Goal: Task Accomplishment & Management: Complete application form

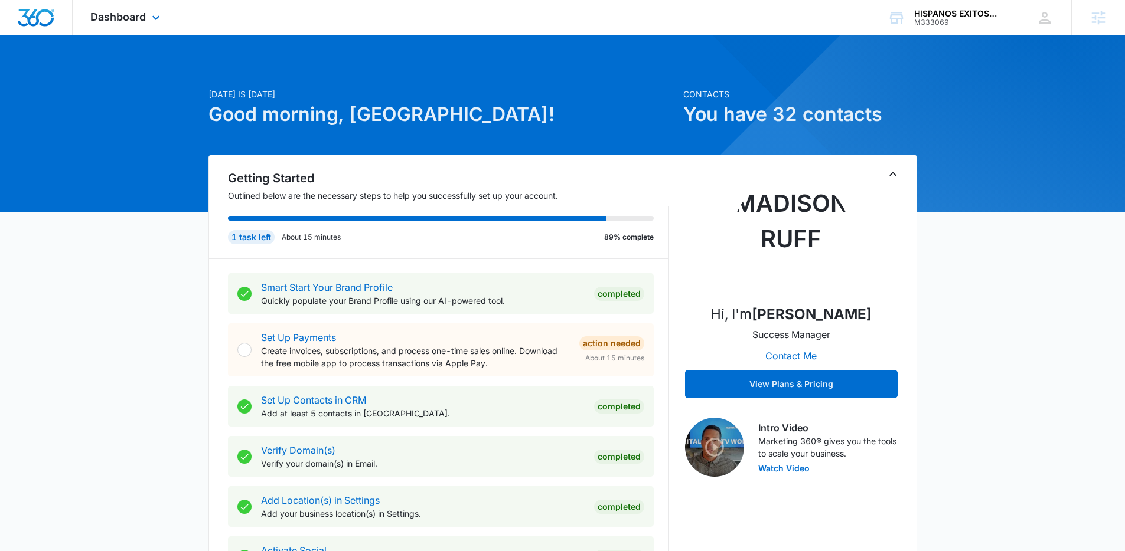
click at [119, 8] on div "Dashboard Apps Reputation Websites Forms CRM Email Social Shop Payments POS Con…" at bounding box center [127, 17] width 108 height 35
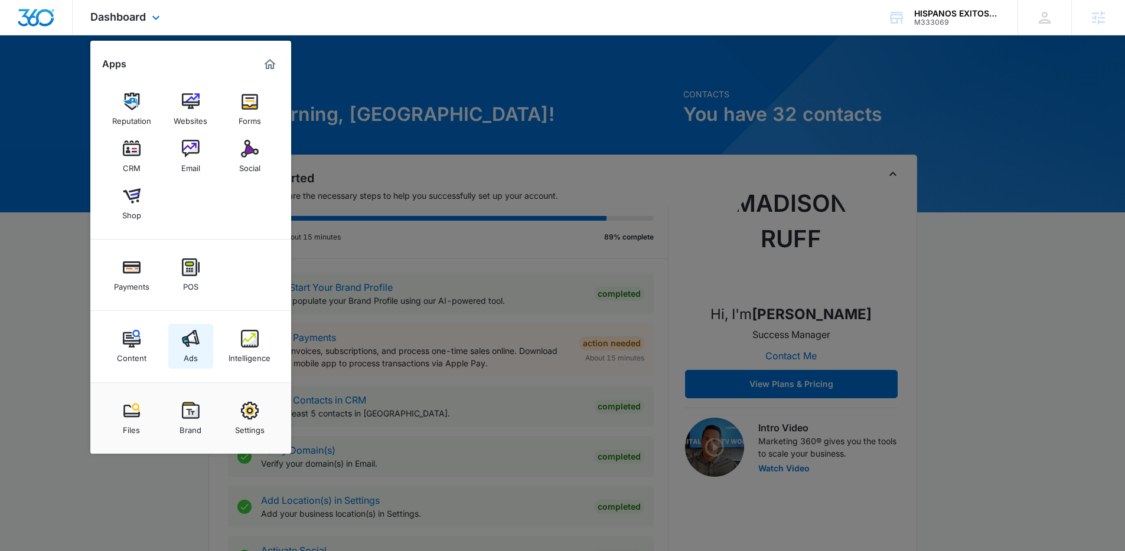
click at [200, 345] on link "Ads" at bounding box center [190, 346] width 45 height 45
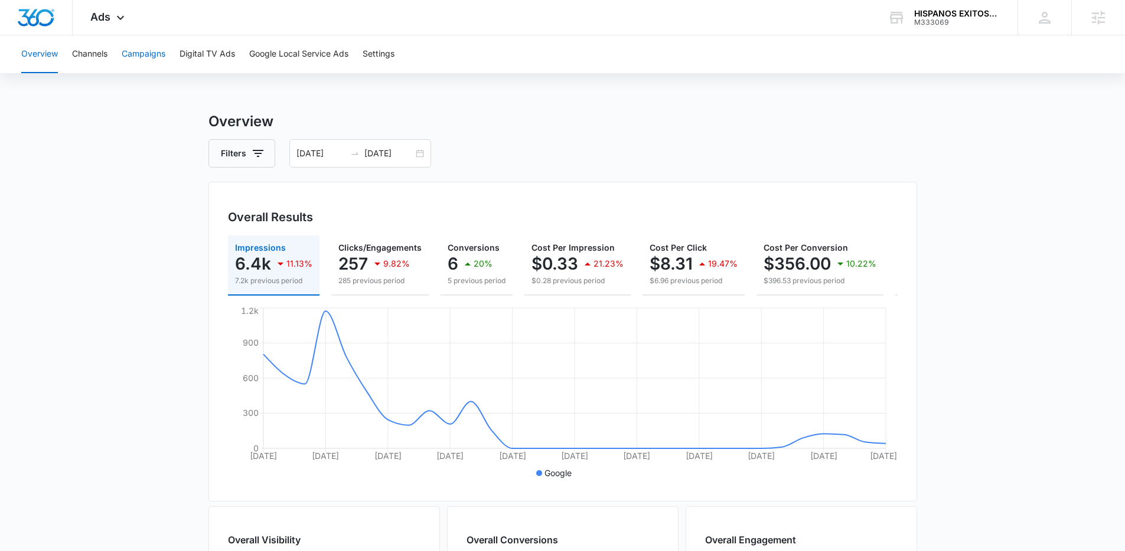
click at [165, 50] on button "Campaigns" at bounding box center [144, 54] width 44 height 38
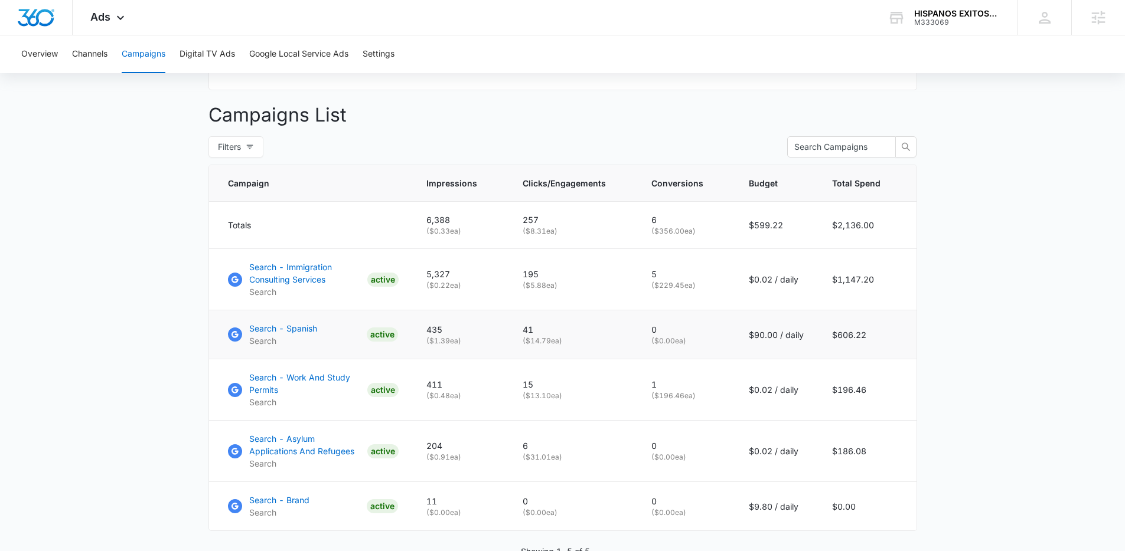
scroll to position [484, 0]
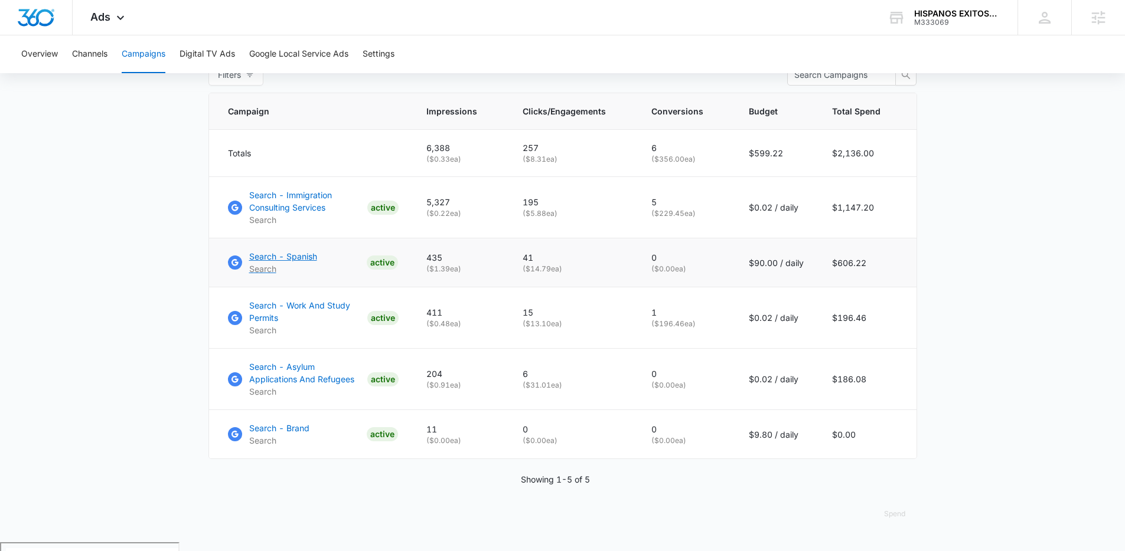
click at [284, 263] on p "Search - Spanish" at bounding box center [283, 256] width 68 height 12
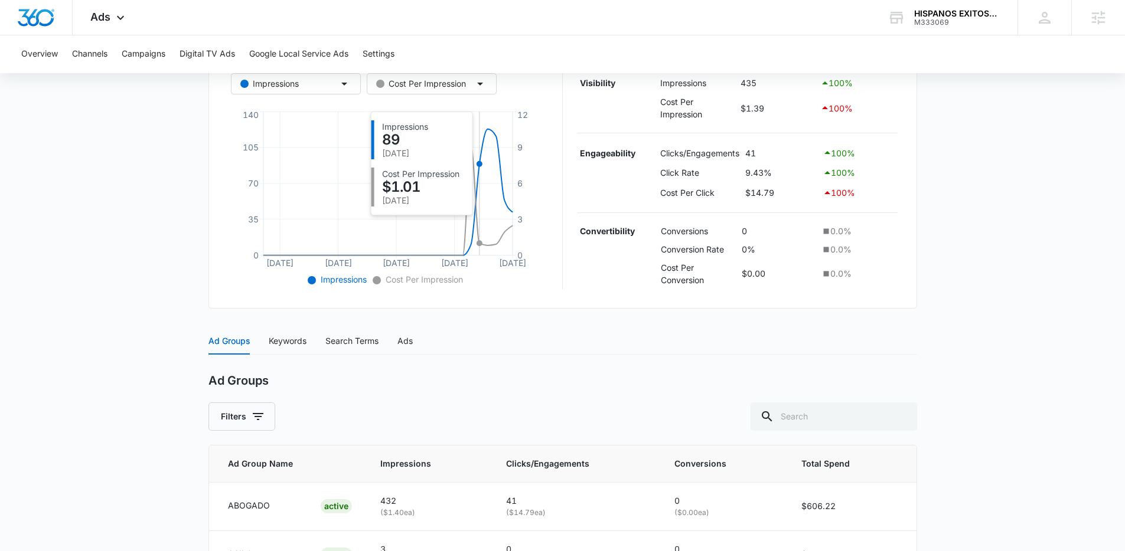
scroll to position [234, 0]
click at [362, 355] on div "Ad Groups Keywords Search Terms Ads Ad Groups Filters Ad Group Name Impressions…" at bounding box center [562, 498] width 708 height 342
click at [361, 347] on div "Search Terms" at bounding box center [351, 340] width 53 height 13
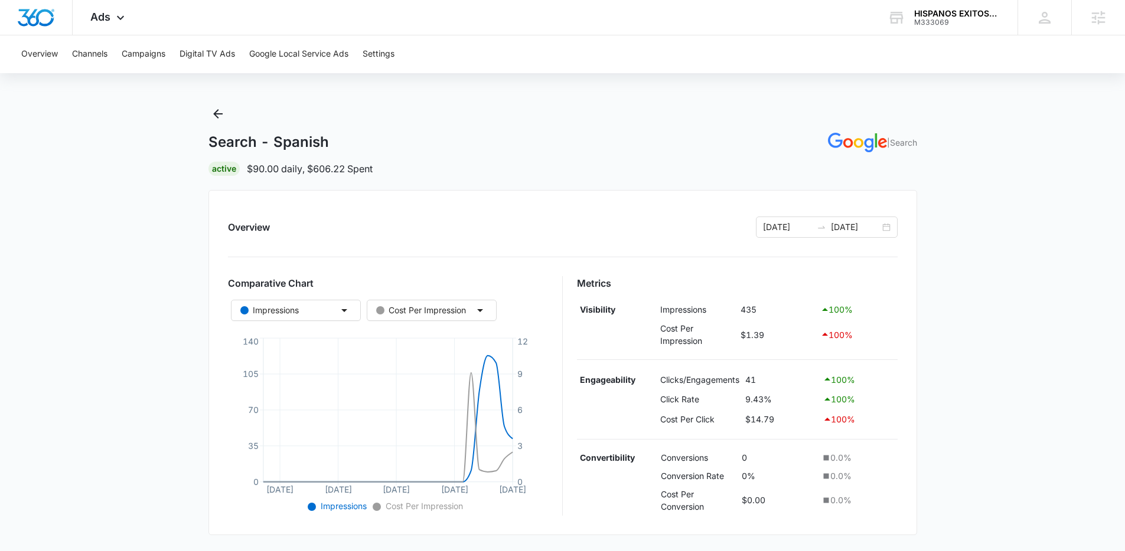
scroll to position [0, 0]
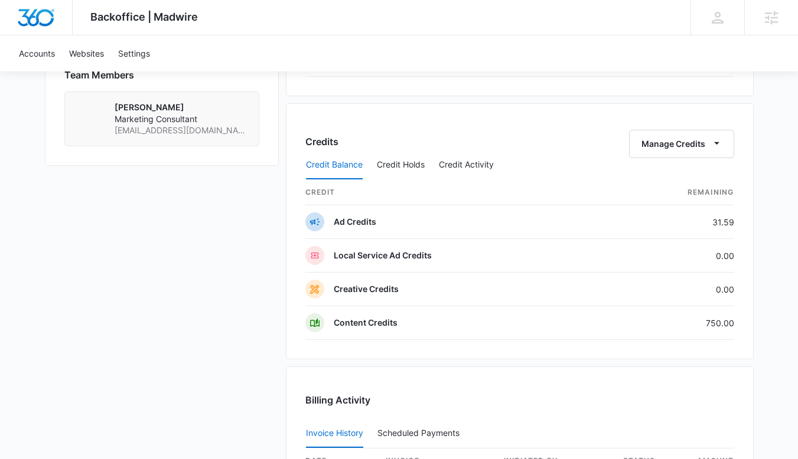
scroll to position [834, 0]
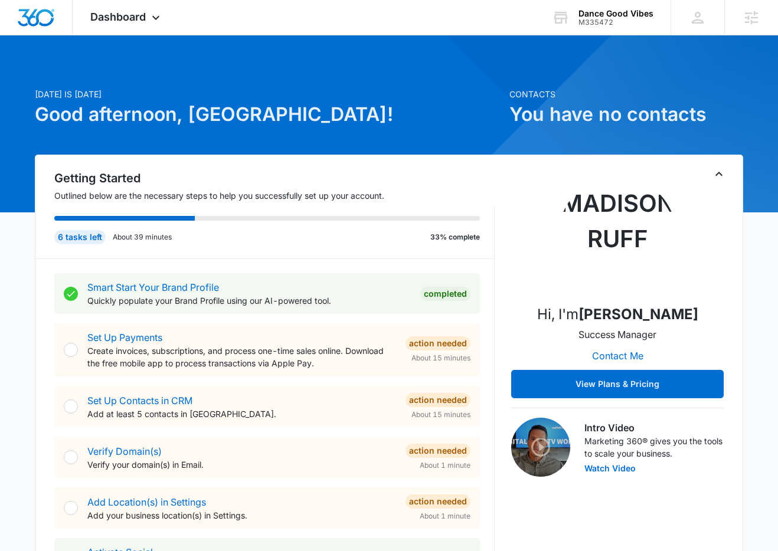
click at [256, 264] on div "Smart Start Your Brand Profile Quickly populate your Brand Profile using our AI…" at bounding box center [274, 501] width 440 height 485
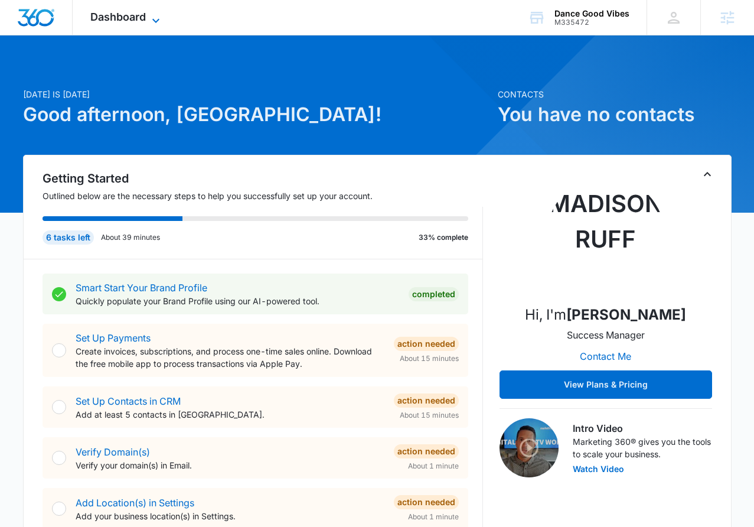
click at [123, 19] on span "Dashboard" at bounding box center [117, 17] width 55 height 12
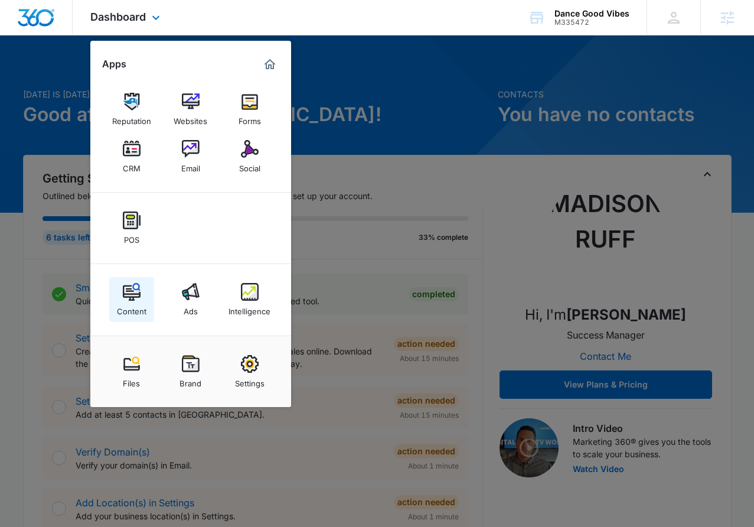
click at [142, 295] on link "Content" at bounding box center [131, 299] width 45 height 45
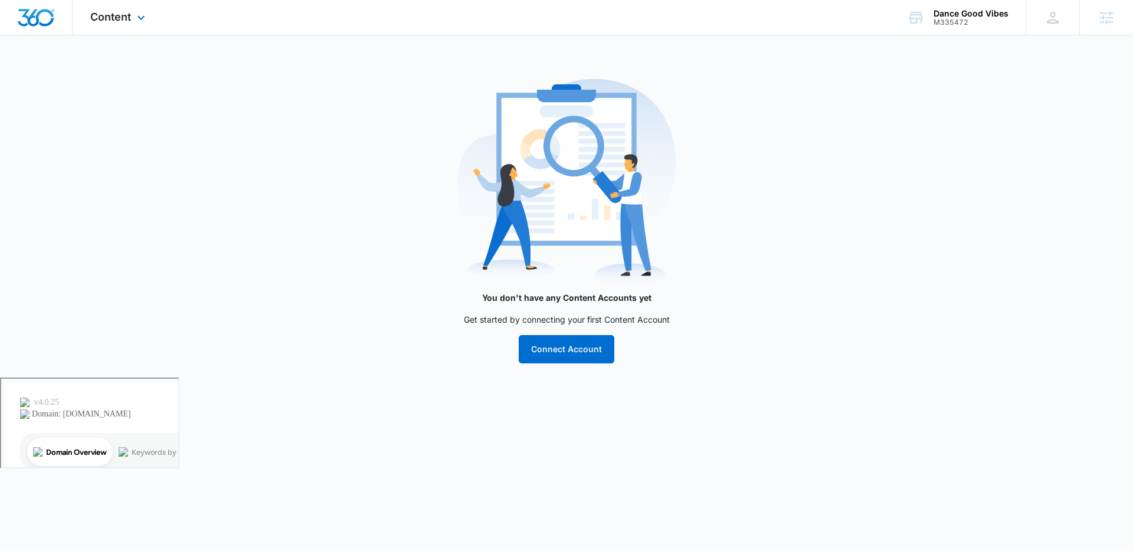
click at [121, 25] on div "Content Apps Reputation Websites Forms CRM Email Social POS Content Ads Intelli…" at bounding box center [119, 17] width 93 height 35
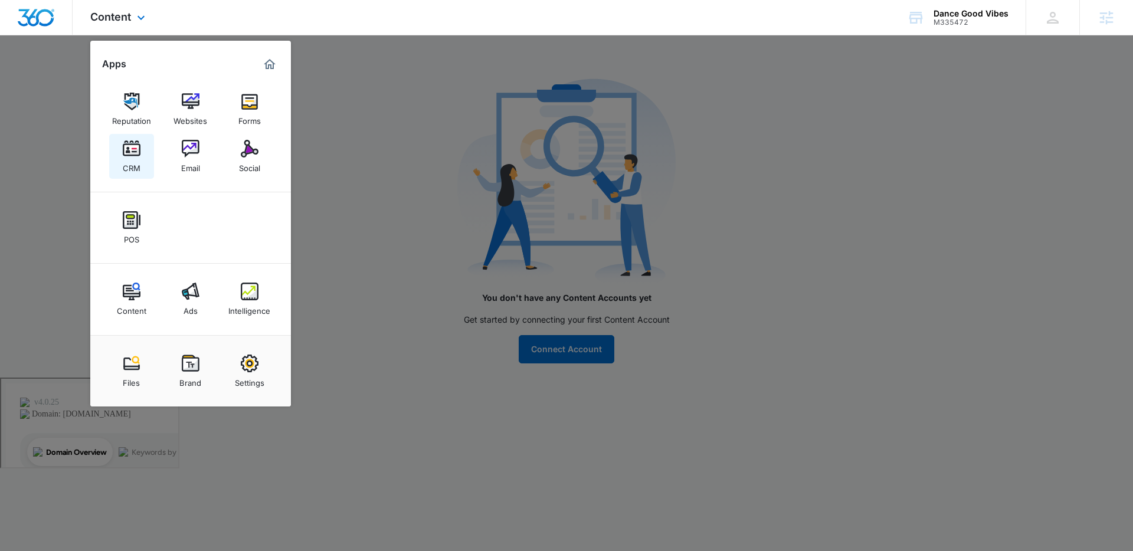
click at [146, 164] on link "CRM" at bounding box center [131, 156] width 45 height 45
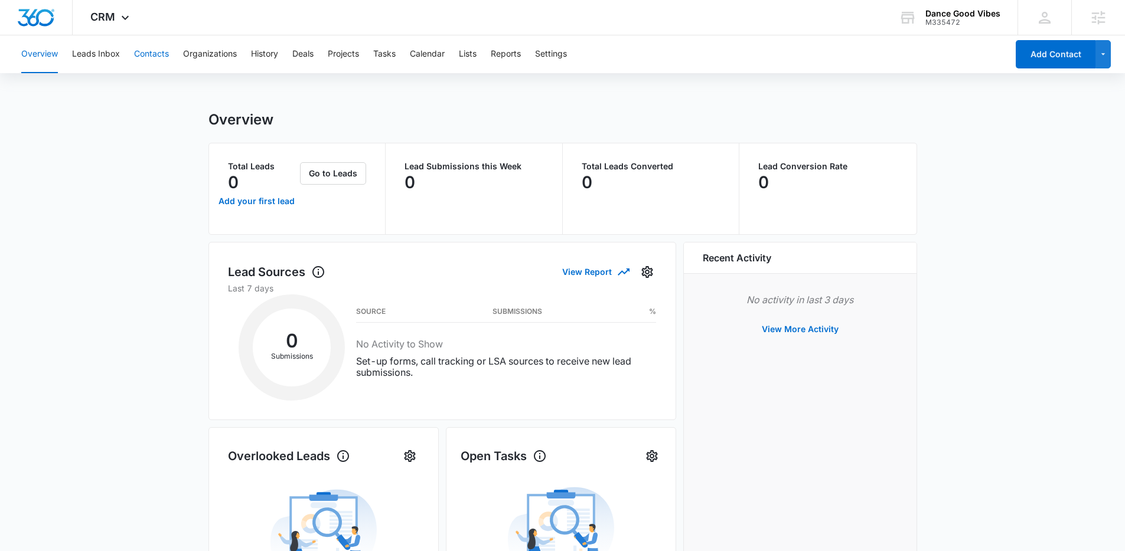
click at [168, 57] on button "Contacts" at bounding box center [151, 54] width 35 height 38
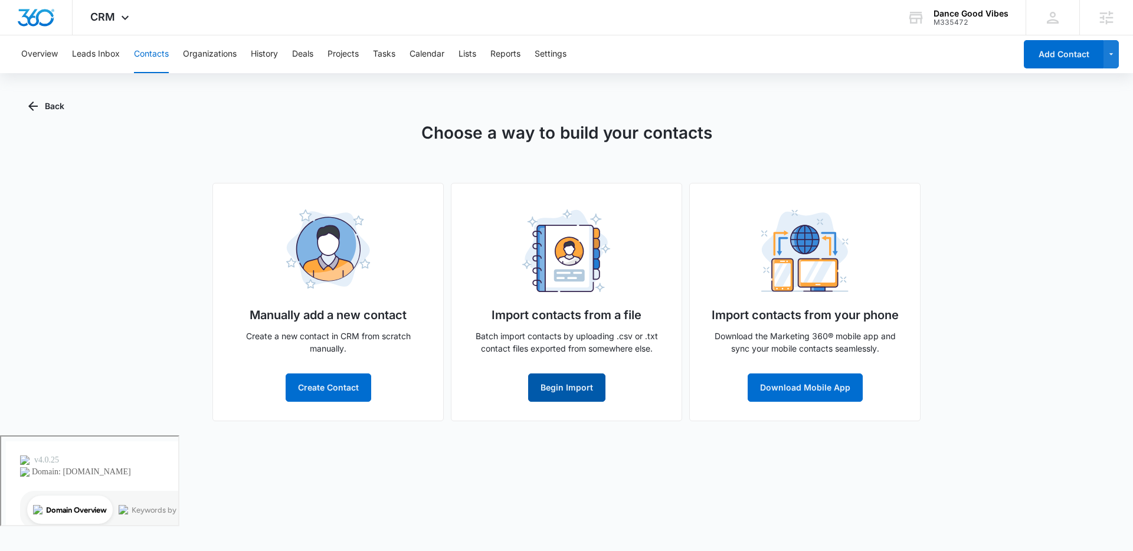
click at [573, 377] on button "Begin Import" at bounding box center [566, 388] width 77 height 28
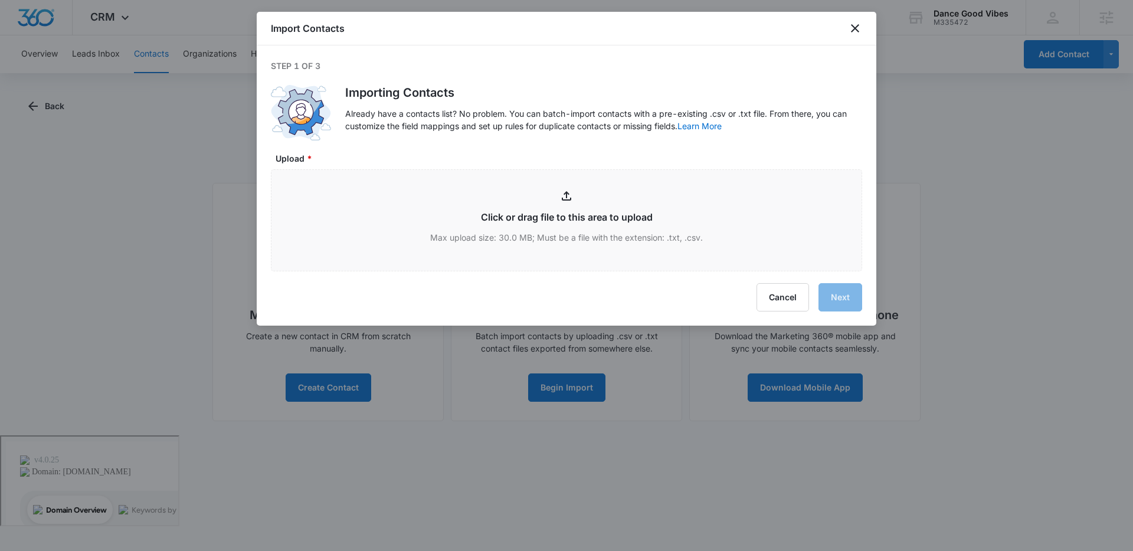
type input "C:\fakepath\filesaver-Founders_Sep 10 25 12_27 pm.csv"
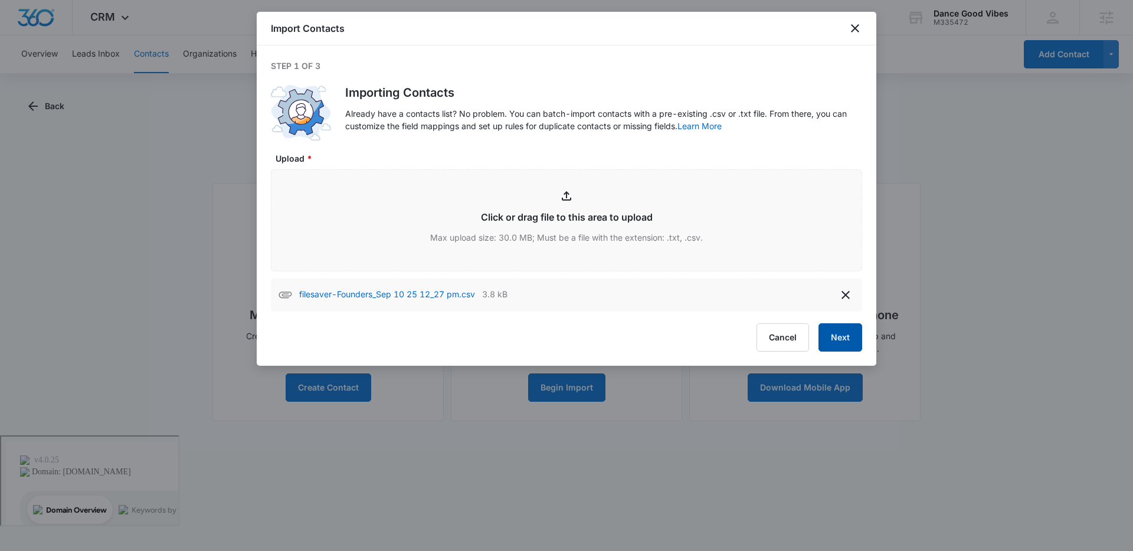
click at [786, 342] on button "Next" at bounding box center [841, 338] width 44 height 28
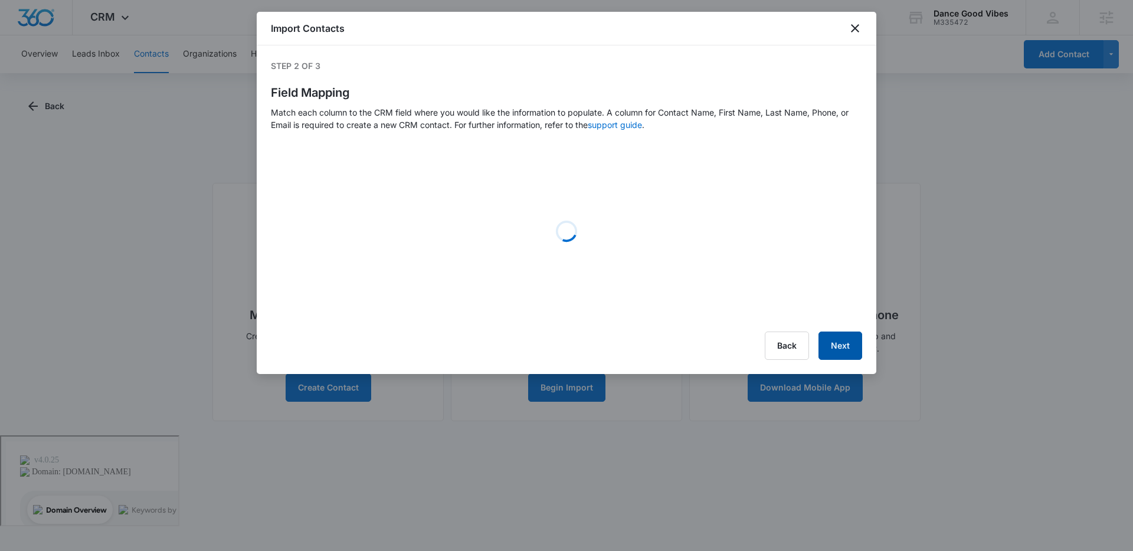
select select "78"
select select "79"
select select "184"
select select "185"
select select "tags"
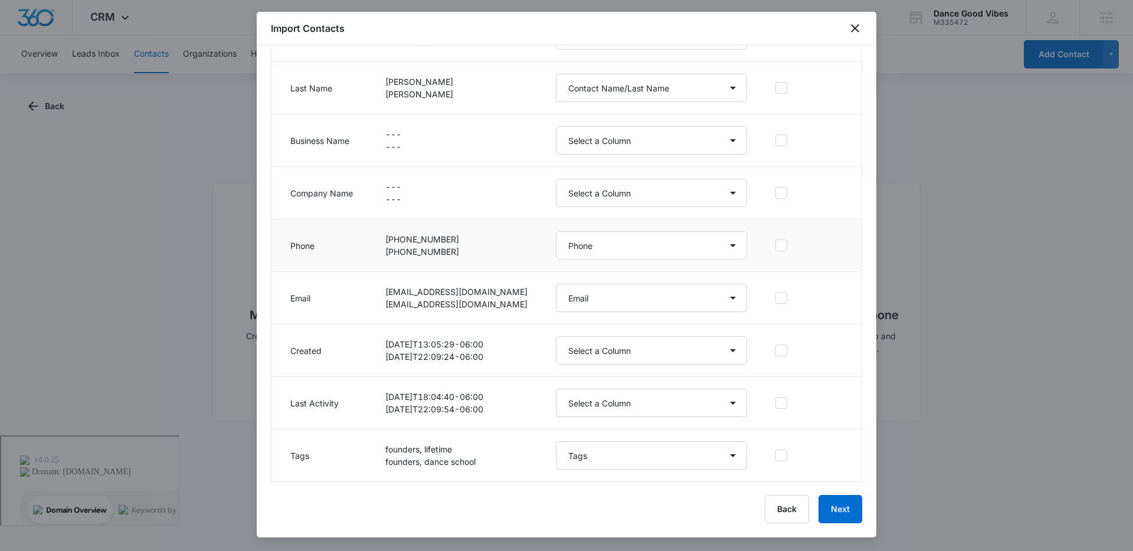
scroll to position [328, 0]
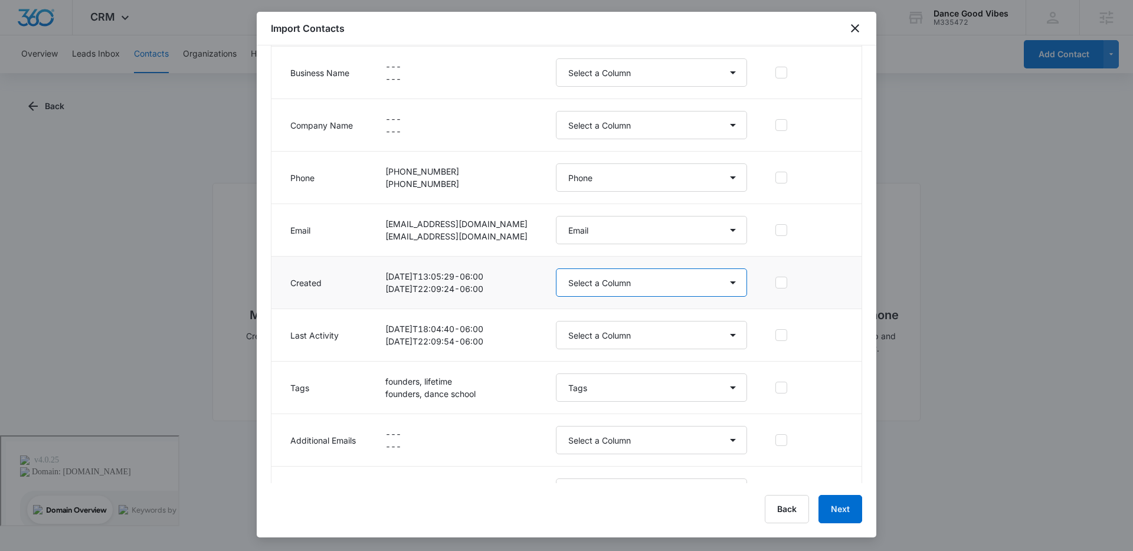
click at [712, 292] on select "Select a Column Address/City Address/Country Address/State Address/Street Addre…" at bounding box center [651, 283] width 191 height 28
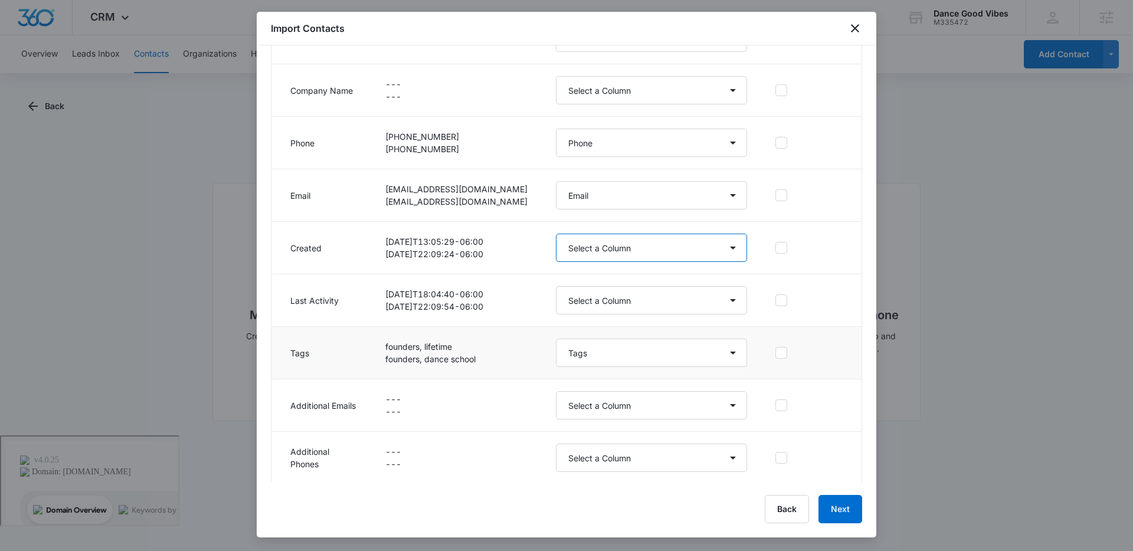
scroll to position [364, 0]
click at [786, 501] on button "Next" at bounding box center [841, 509] width 44 height 28
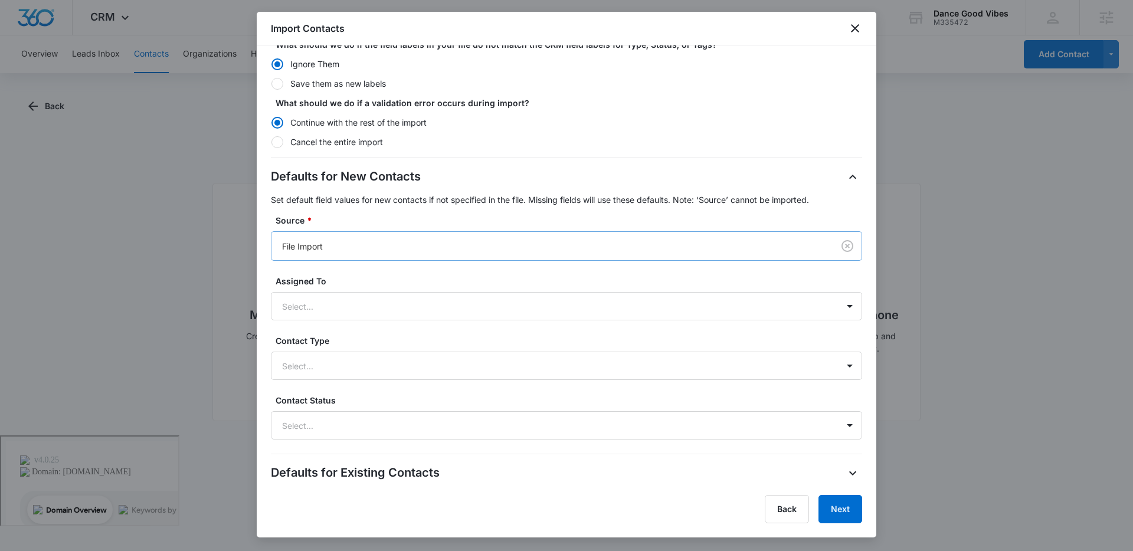
scroll to position [215, 0]
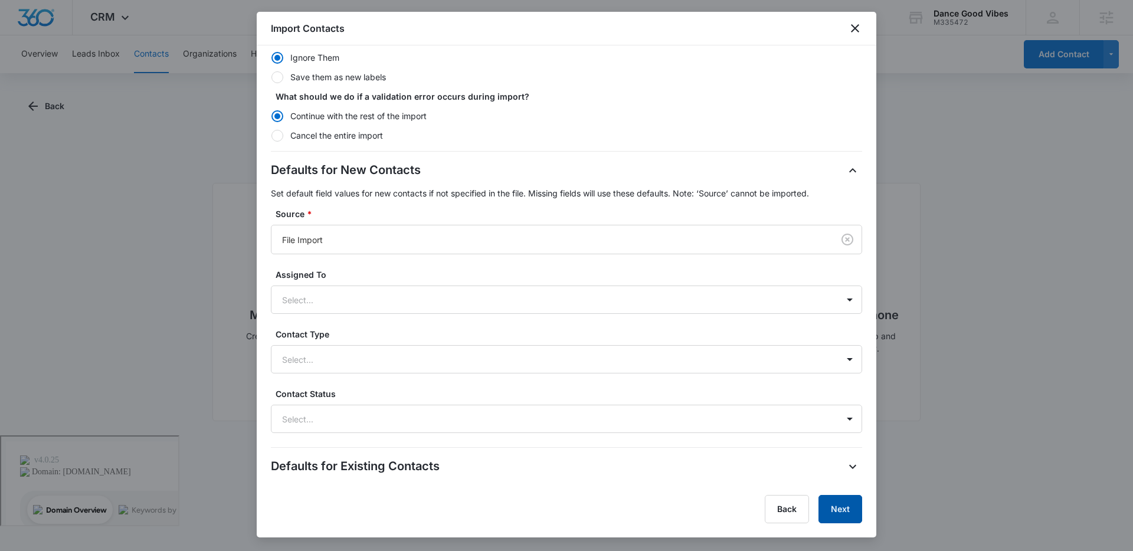
click at [786, 513] on button "Next" at bounding box center [841, 509] width 44 height 28
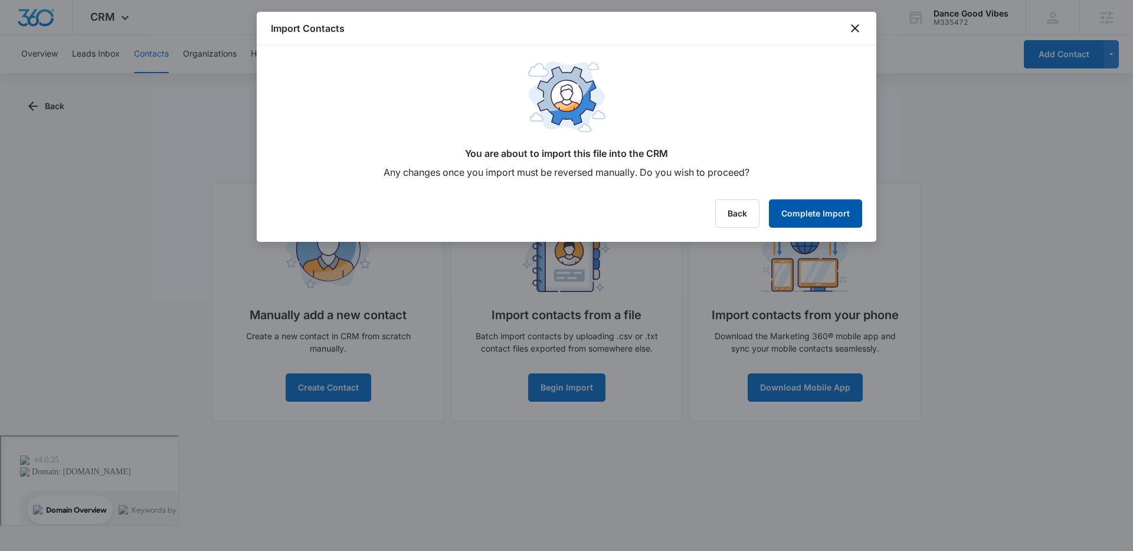
click at [786, 215] on button "Complete Import" at bounding box center [815, 214] width 93 height 28
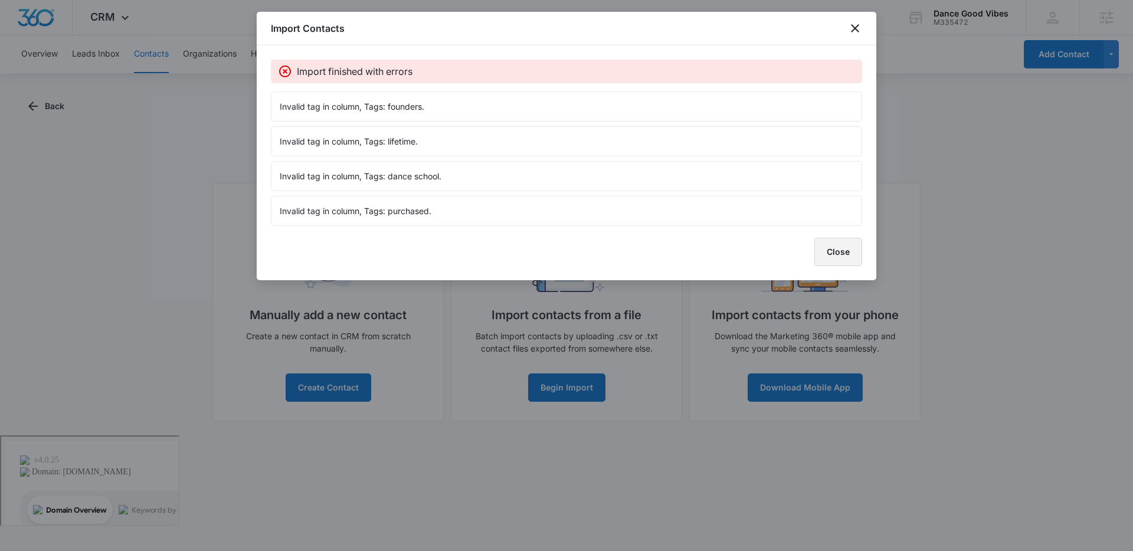
click at [786, 263] on button "Close" at bounding box center [839, 252] width 48 height 28
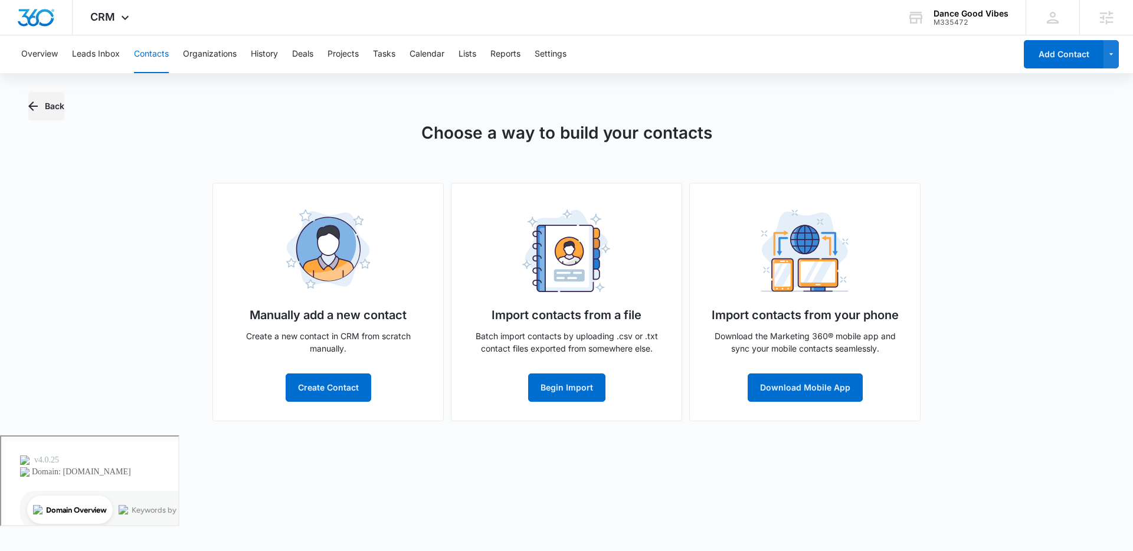
click at [61, 106] on button "Back" at bounding box center [46, 106] width 36 height 28
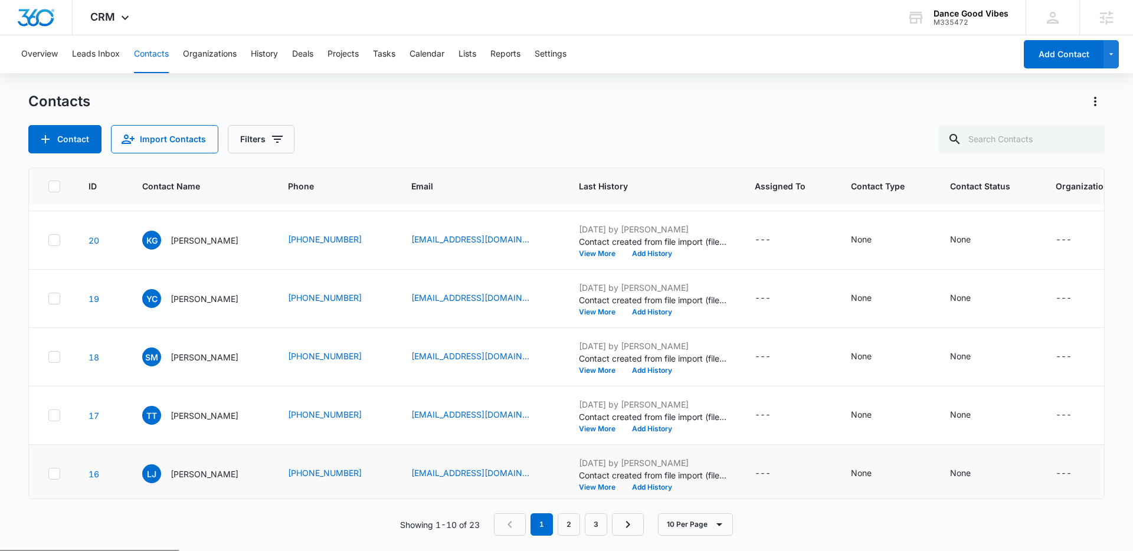
scroll to position [299, 0]
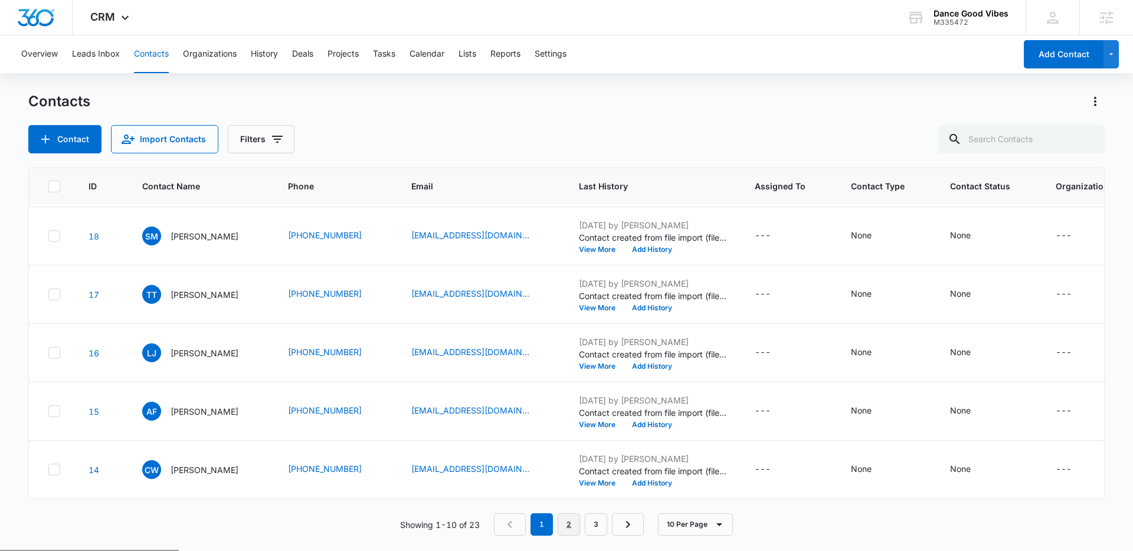
click at [570, 526] on link "2" at bounding box center [569, 525] width 22 height 22
click at [187, 137] on button "Import Contacts" at bounding box center [164, 139] width 107 height 28
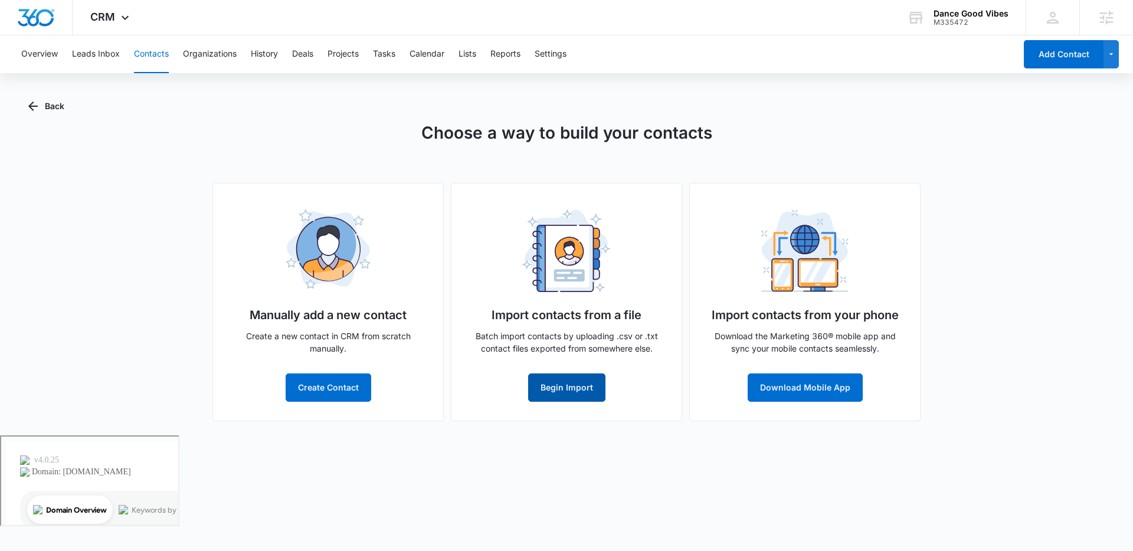
click at [582, 380] on button "Begin Import" at bounding box center [566, 388] width 77 height 28
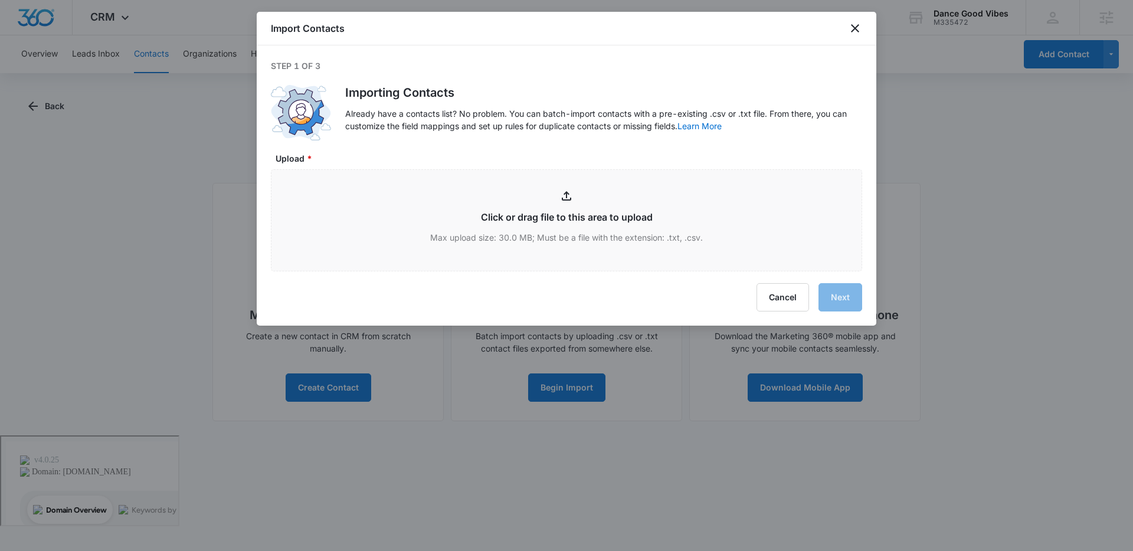
type input "C:\fakepath\filesaver-All_Sep 10 25 12_39 pm.csv"
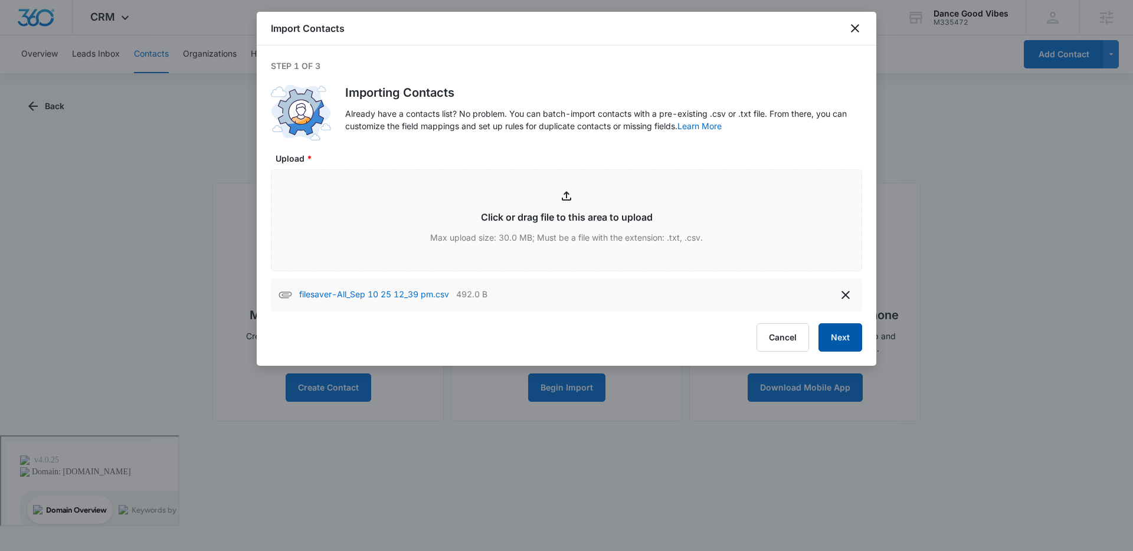
click at [838, 338] on button "Next" at bounding box center [841, 338] width 44 height 28
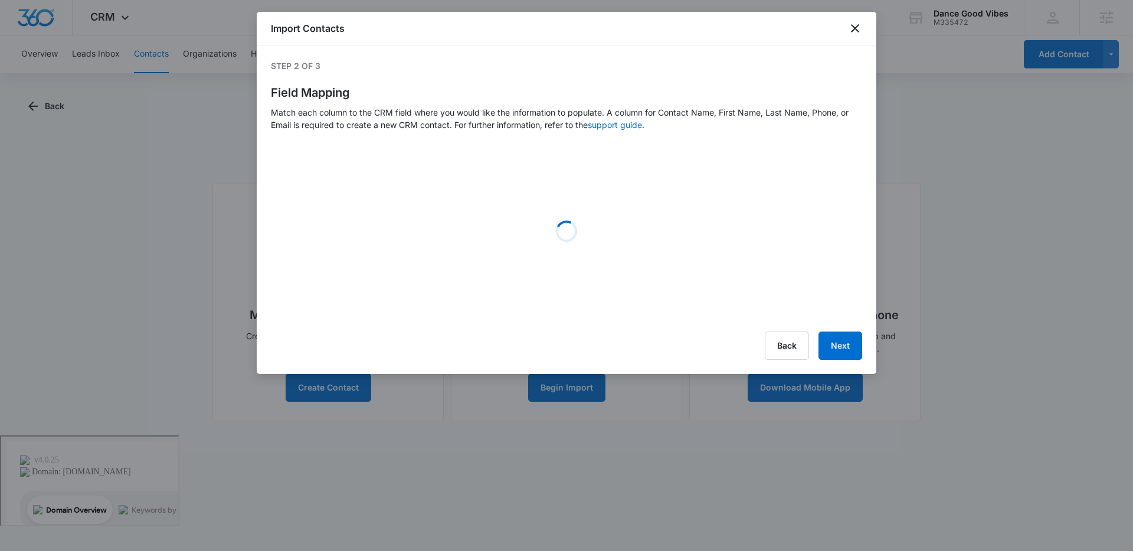
select select "78"
select select "79"
select select "184"
select select "185"
select select "tags"
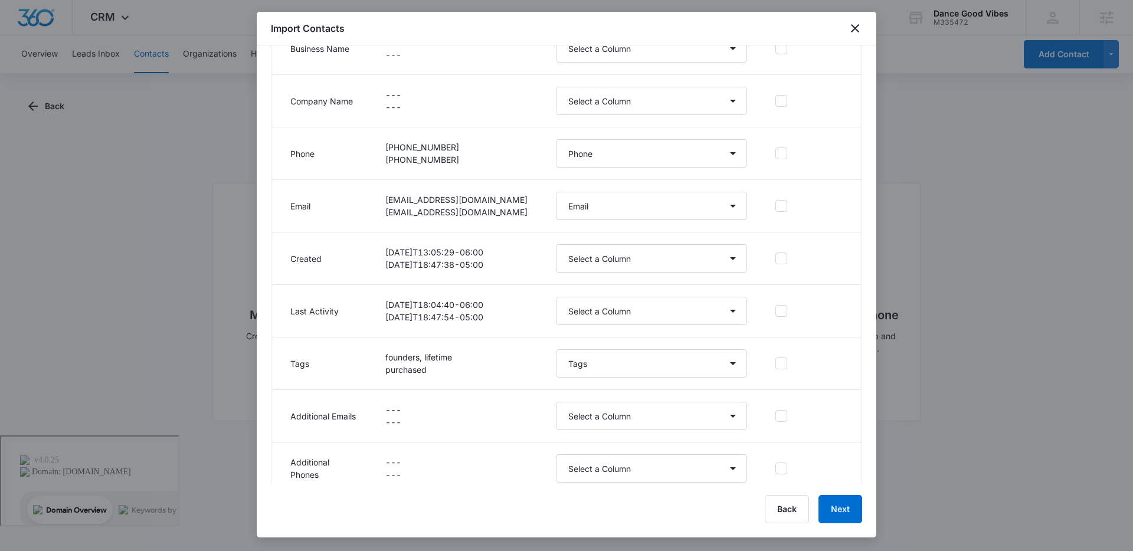
scroll to position [364, 0]
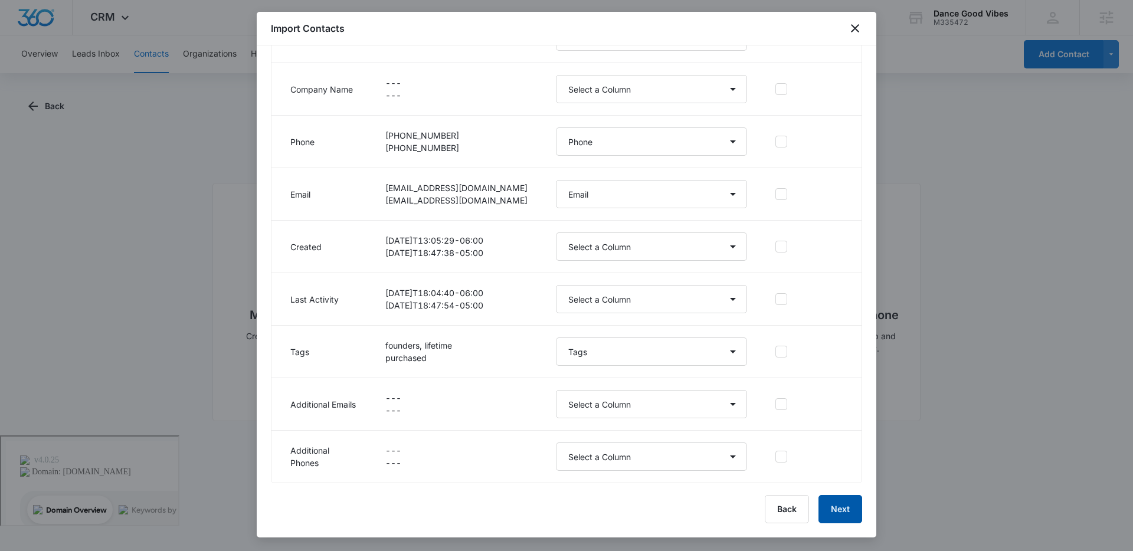
click at [833, 518] on button "Next" at bounding box center [841, 509] width 44 height 28
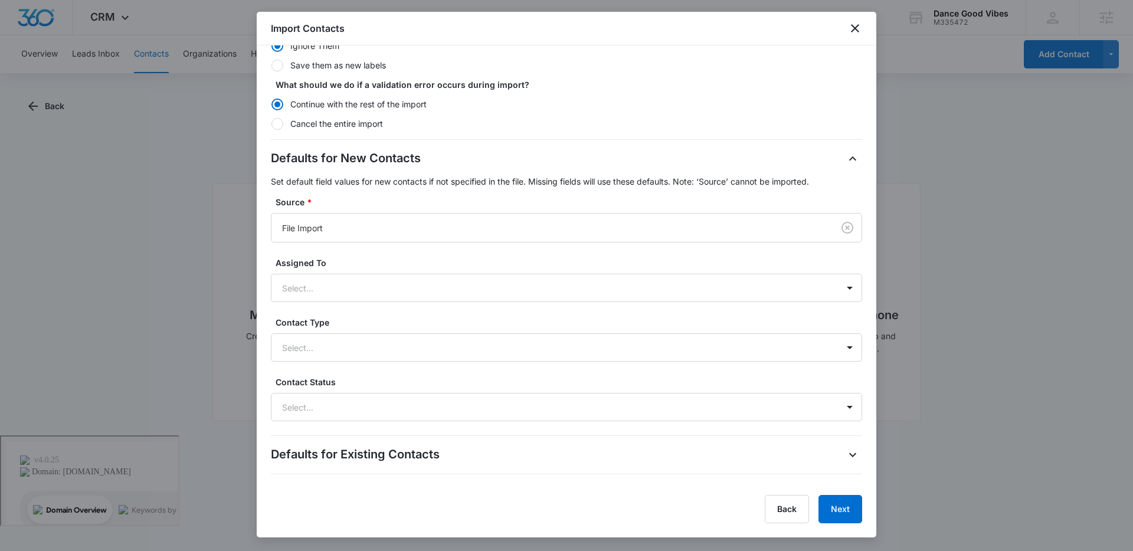
scroll to position [228, 0]
click at [843, 507] on button "Next" at bounding box center [841, 509] width 44 height 28
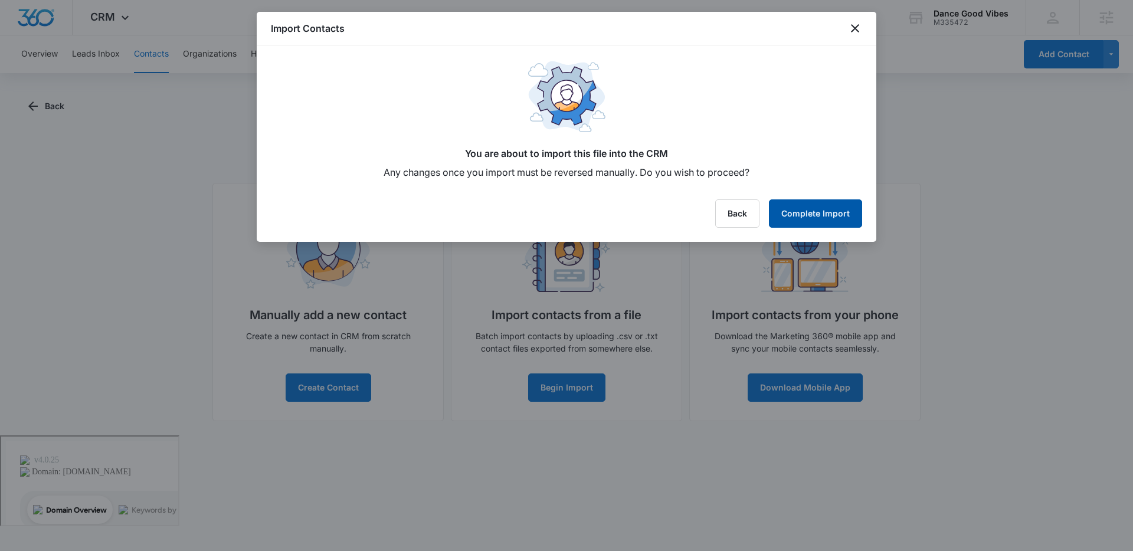
click at [818, 200] on button "Complete Import" at bounding box center [815, 214] width 93 height 28
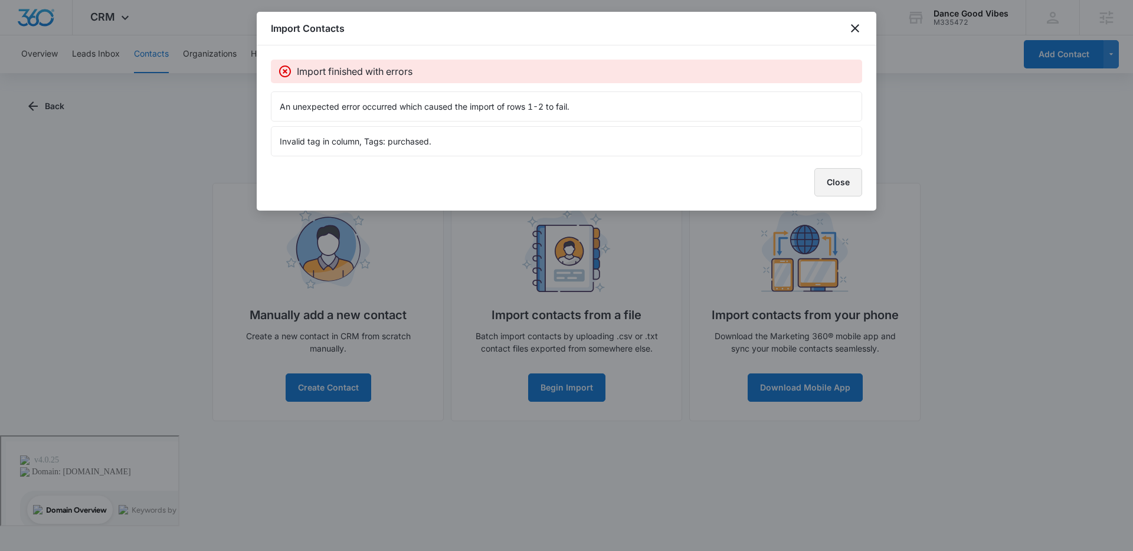
click at [829, 183] on button "Close" at bounding box center [839, 182] width 48 height 28
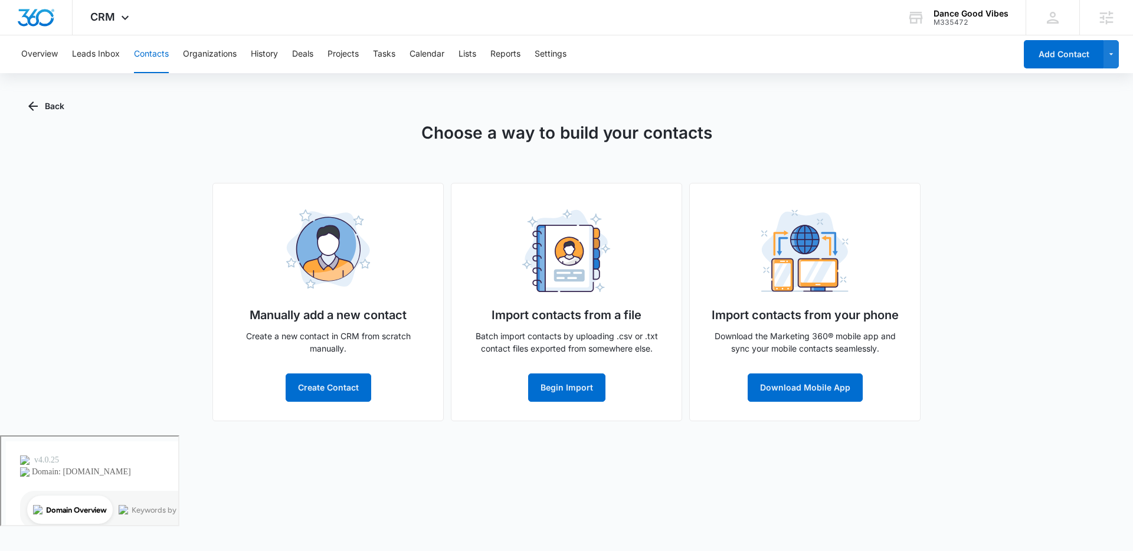
click at [137, 57] on button "Contacts" at bounding box center [151, 54] width 35 height 38
click at [57, 103] on button "Back" at bounding box center [46, 106] width 36 height 28
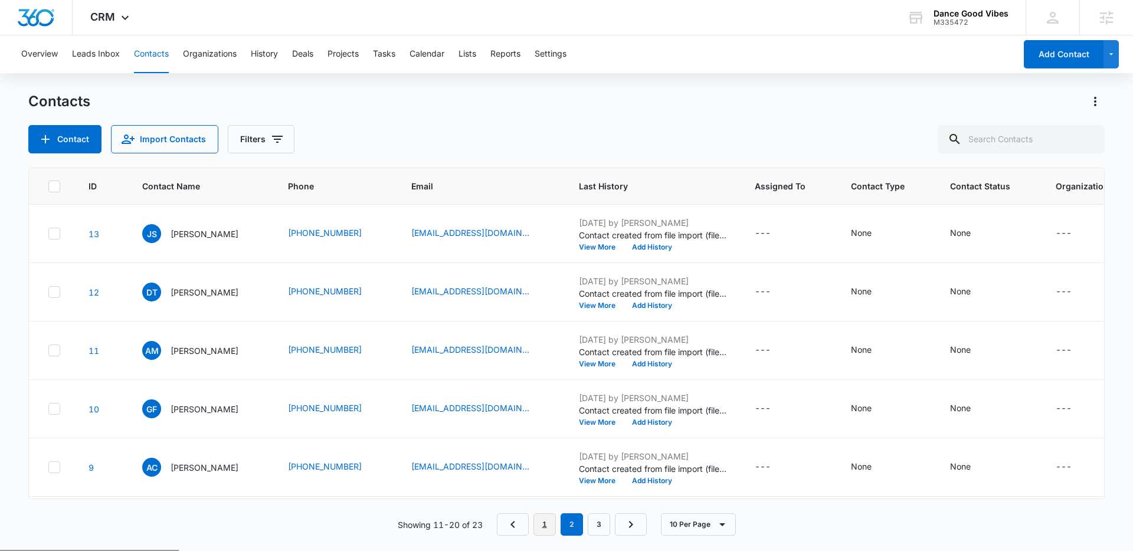
click at [541, 524] on link "1" at bounding box center [545, 525] width 22 height 22
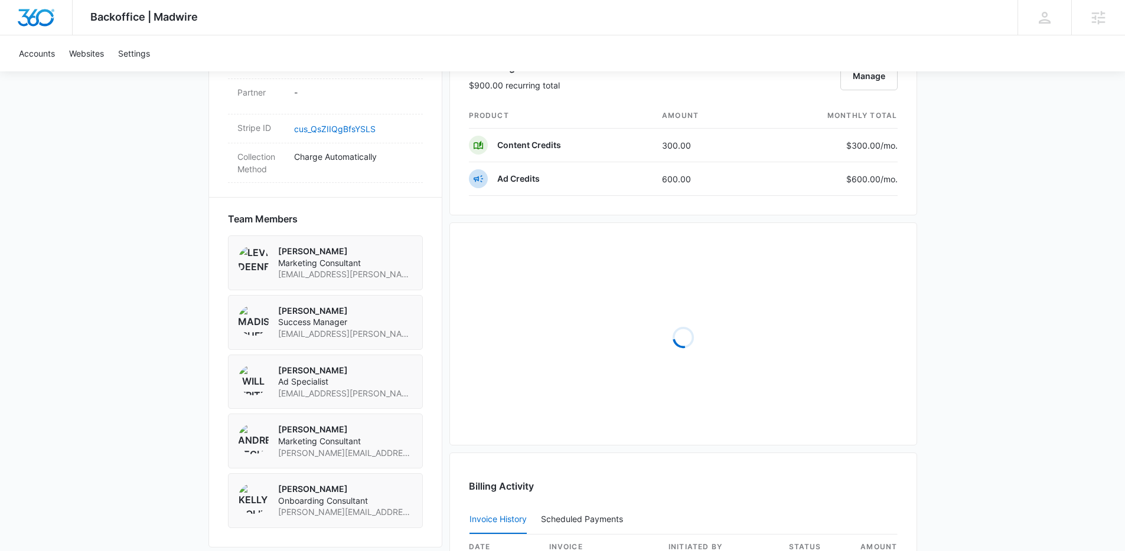
scroll to position [746, 0]
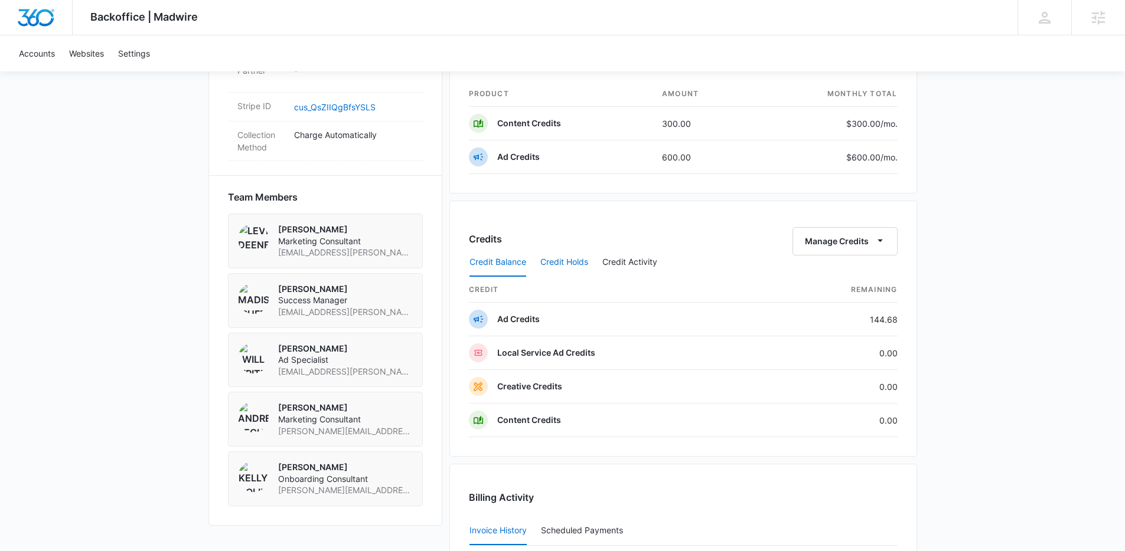
click at [579, 267] on button "Credit Holds" at bounding box center [564, 263] width 48 height 28
